Goal: Transaction & Acquisition: Book appointment/travel/reservation

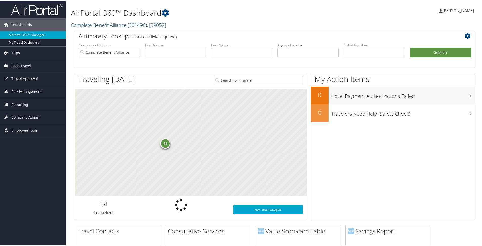
click at [22, 66] on span "Book Travel" at bounding box center [20, 65] width 19 height 13
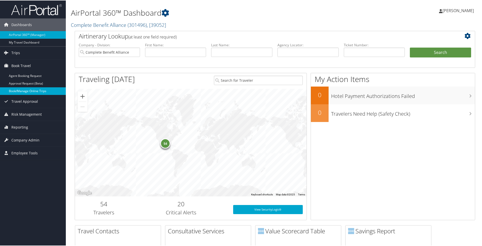
click at [24, 89] on link "Book/Manage Online Trips" at bounding box center [33, 91] width 66 height 8
